Goal: Use online tool/utility: Use online tool/utility

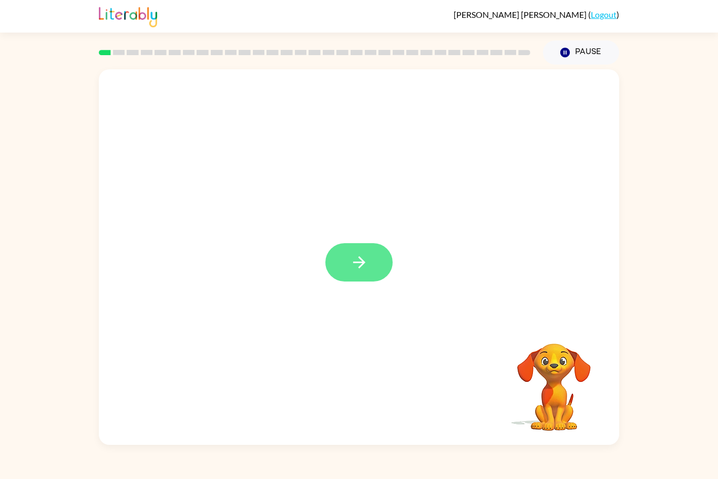
click at [381, 255] on button "button" at bounding box center [358, 262] width 67 height 38
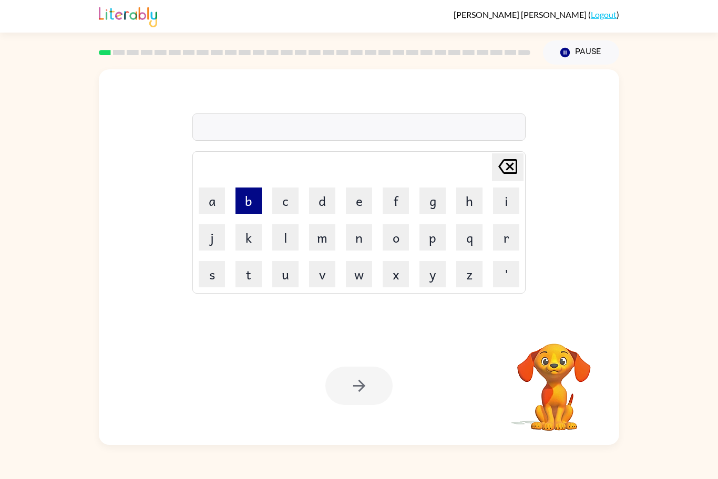
click at [255, 195] on button "b" at bounding box center [249, 201] width 26 height 26
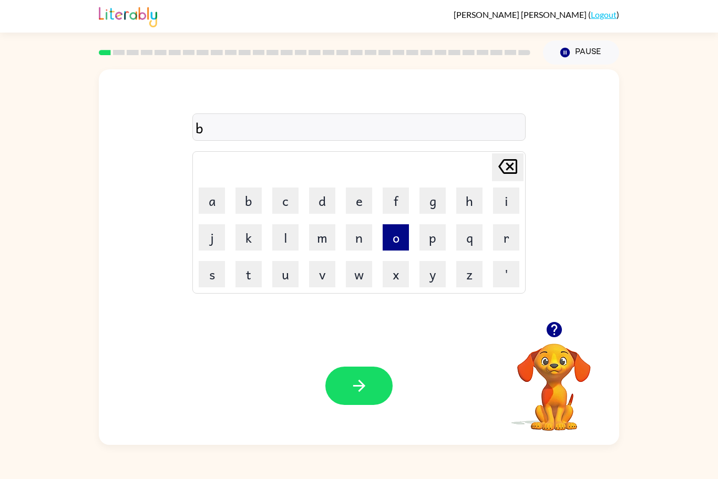
click at [396, 246] on button "o" at bounding box center [396, 237] width 26 height 26
click at [209, 195] on button "a" at bounding box center [212, 201] width 26 height 26
click at [492, 234] on td "r" at bounding box center [506, 238] width 36 height 36
click at [507, 236] on button "r" at bounding box center [506, 237] width 26 height 26
click at [324, 202] on button "d" at bounding box center [322, 201] width 26 height 26
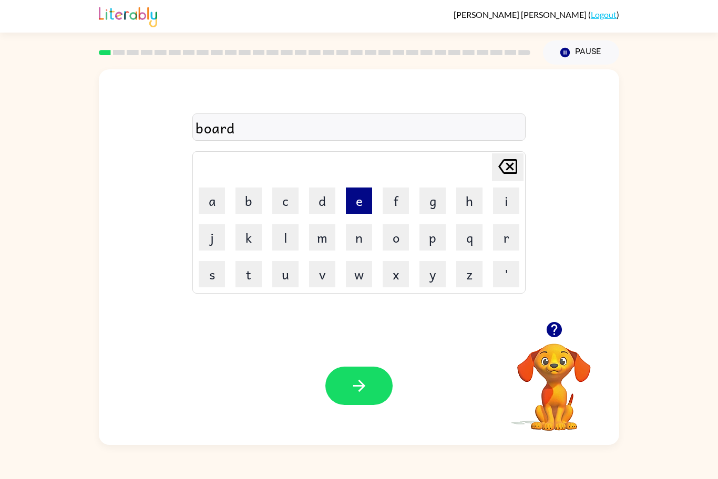
click at [363, 212] on button "e" at bounding box center [359, 201] width 26 height 26
click at [506, 244] on button "r" at bounding box center [506, 237] width 26 height 26
click at [328, 390] on button "button" at bounding box center [358, 386] width 67 height 38
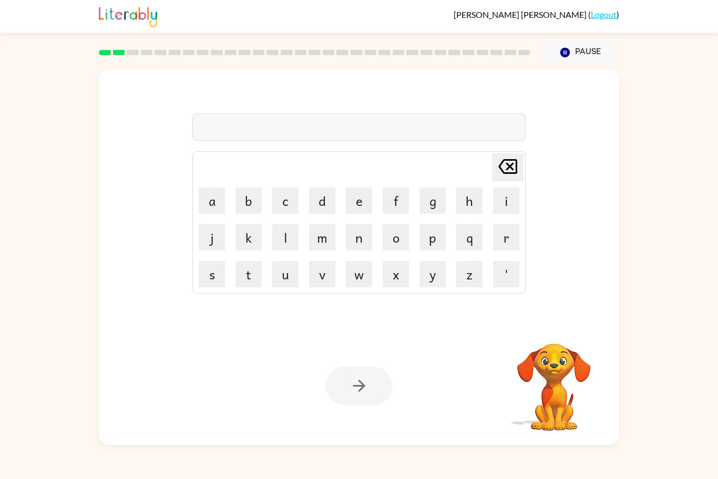
click at [285, 131] on div at bounding box center [358, 127] width 333 height 27
click at [351, 370] on button "button" at bounding box center [358, 386] width 67 height 38
click at [275, 132] on div at bounding box center [358, 127] width 333 height 27
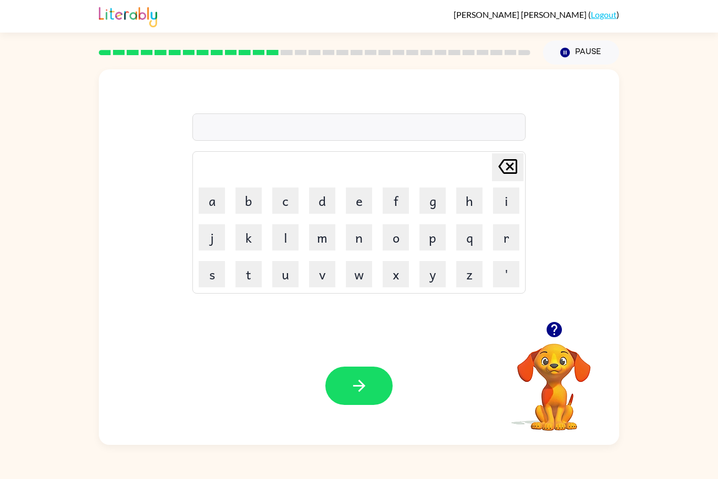
click at [561, 359] on video "Your browser must support playing .mp4 files to use Literably. Please try using…" at bounding box center [554, 380] width 105 height 105
click at [554, 340] on button "button" at bounding box center [554, 329] width 27 height 27
click at [562, 332] on video "Your browser must support playing .mp4 files to use Literably. Please try using…" at bounding box center [554, 380] width 105 height 105
click at [238, 118] on div "fitnehss" at bounding box center [359, 128] width 327 height 22
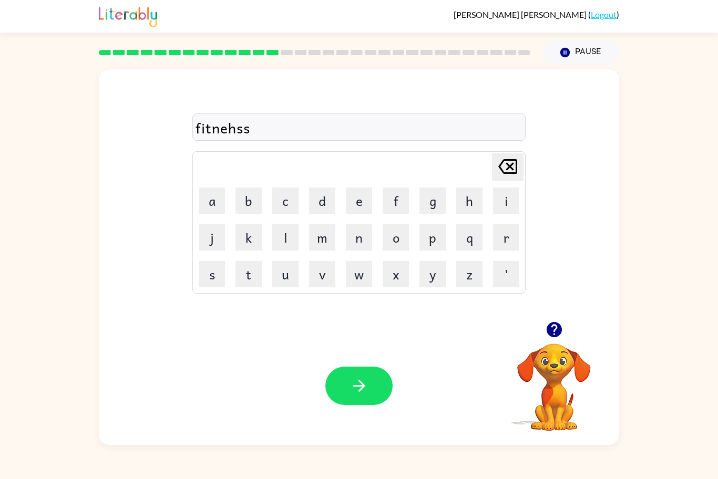
click at [228, 131] on div "fitnehss" at bounding box center [359, 128] width 327 height 22
